Goal: Use online tool/utility: Utilize a website feature to perform a specific function

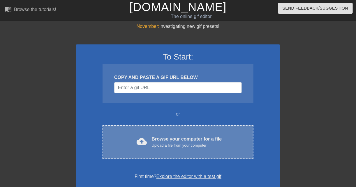
click at [171, 142] on div "Browse your computer for a file Upload a file from your computer" at bounding box center [187, 142] width 70 height 13
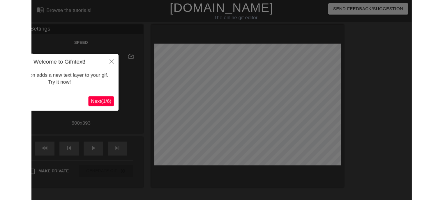
scroll to position [14, 0]
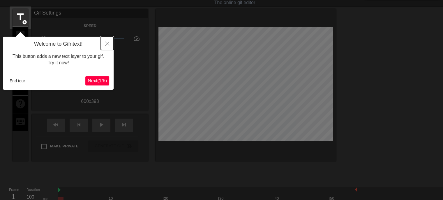
click at [107, 40] on button "Close" at bounding box center [107, 43] width 13 height 13
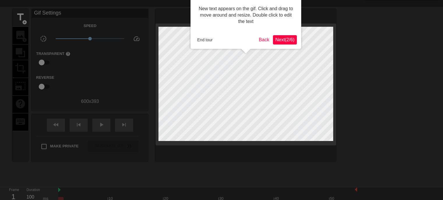
scroll to position [0, 0]
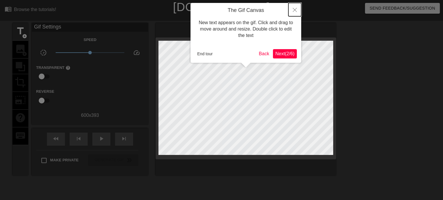
click at [295, 10] on icon "Close" at bounding box center [294, 10] width 4 height 4
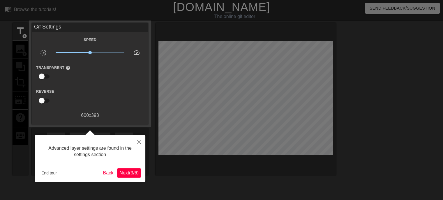
scroll to position [14, 0]
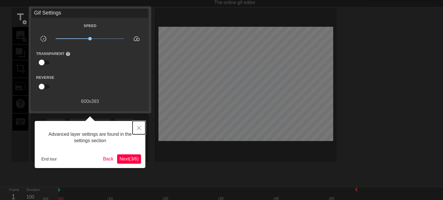
click at [137, 127] on icon "Close" at bounding box center [139, 128] width 4 height 4
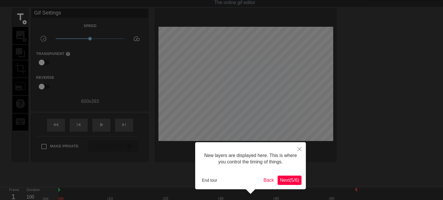
scroll to position [5, 0]
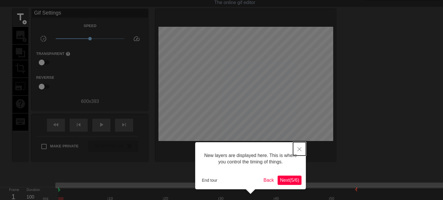
click at [299, 148] on icon "Close" at bounding box center [299, 149] width 4 height 4
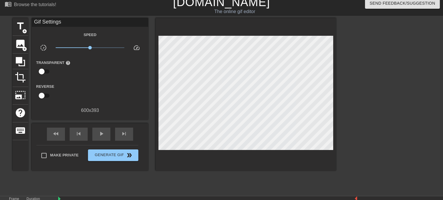
scroll to position [0, 0]
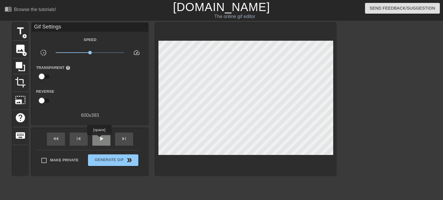
click at [99, 139] on span "play_arrow" at bounding box center [101, 138] width 7 height 7
click at [15, 33] on span "title" at bounding box center [20, 31] width 11 height 11
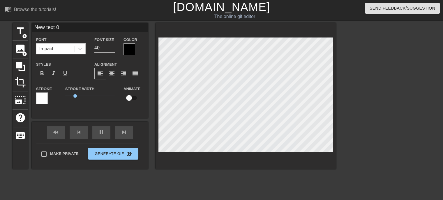
click at [129, 48] on div at bounding box center [129, 49] width 12 height 12
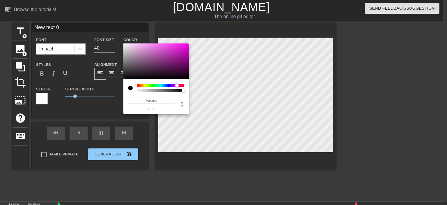
click at [177, 84] on div at bounding box center [160, 85] width 47 height 3
type input "#FE11EF"
drag, startPoint x: 177, startPoint y: 58, endPoint x: 185, endPoint y: 43, distance: 16.5
click at [185, 43] on div at bounding box center [155, 61] width 65 height 36
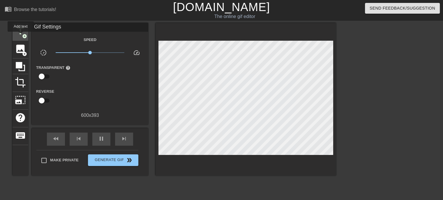
click at [21, 36] on span "title" at bounding box center [20, 31] width 11 height 11
click at [207, 170] on div "title add_circle image add_circle crop photo_size_select_large help keyboard Gi…" at bounding box center [174, 110] width 323 height 175
click at [20, 38] on div "title add_circle" at bounding box center [21, 32] width 16 height 18
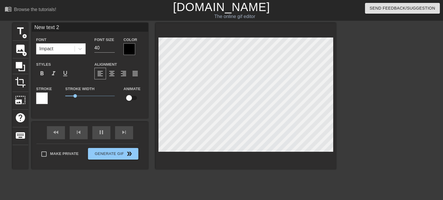
drag, startPoint x: 40, startPoint y: 101, endPoint x: 62, endPoint y: 106, distance: 22.3
click at [62, 106] on div "Stroke Stroke Width 1 Animate" at bounding box center [90, 97] width 116 height 24
drag, startPoint x: 76, startPoint y: 95, endPoint x: 91, endPoint y: 94, distance: 15.2
click at [91, 95] on span "2.65" at bounding box center [91, 95] width 3 height 3
drag, startPoint x: 89, startPoint y: 96, endPoint x: 85, endPoint y: 96, distance: 4.4
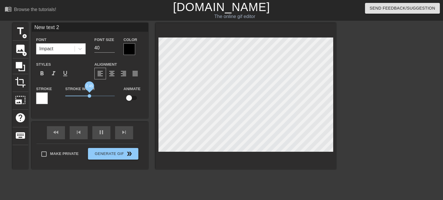
click at [88, 96] on span "2.45" at bounding box center [89, 95] width 3 height 3
click at [41, 74] on span "format_bold" at bounding box center [41, 73] width 7 height 7
click at [80, 46] on icon at bounding box center [80, 49] width 6 height 6
click at [80, 51] on icon at bounding box center [80, 49] width 6 height 6
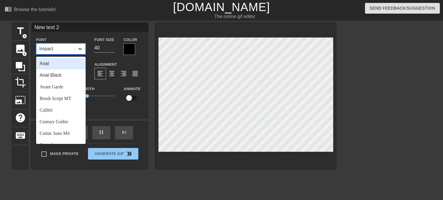
click at [78, 49] on icon at bounding box center [80, 49] width 6 height 6
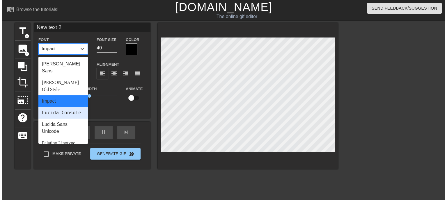
scroll to position [63, 0]
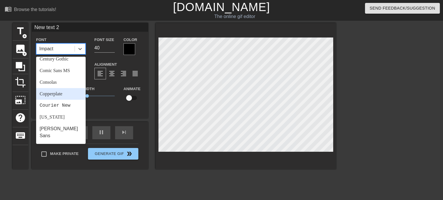
click at [110, 107] on div "Stroke Width 2.2" at bounding box center [90, 97] width 58 height 24
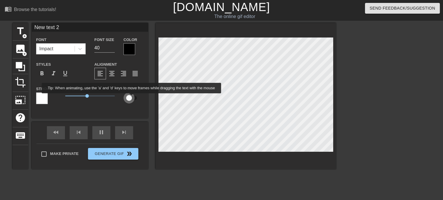
click at [132, 97] on input "checkbox" at bounding box center [128, 98] width 33 height 11
checkbox input "true"
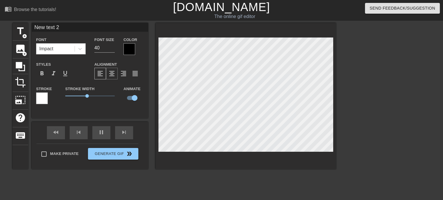
click at [113, 73] on span "format_align_center" at bounding box center [111, 73] width 7 height 7
click at [127, 47] on div at bounding box center [129, 49] width 12 height 12
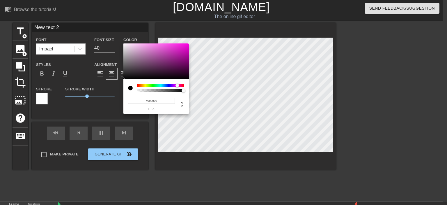
click at [177, 85] on div at bounding box center [160, 85] width 47 height 3
type input "#F015D9"
drag, startPoint x: 183, startPoint y: 61, endPoint x: 183, endPoint y: 45, distance: 15.7
click at [183, 45] on div at bounding box center [155, 61] width 65 height 36
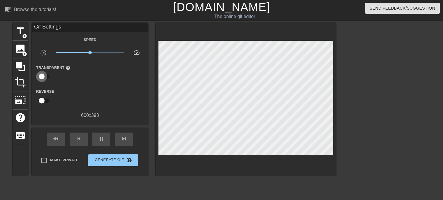
click at [47, 74] on input "checkbox" at bounding box center [41, 76] width 33 height 11
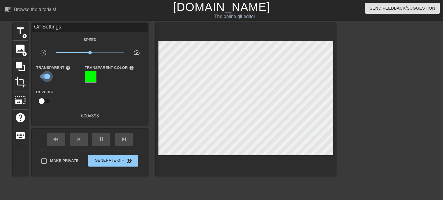
click at [44, 75] on input "checkbox" at bounding box center [47, 76] width 33 height 11
checkbox input "false"
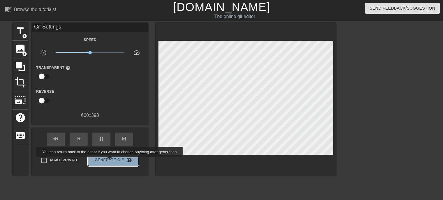
click at [110, 162] on span "Generate Gif double_arrow" at bounding box center [113, 160] width 46 height 7
